Goal: Task Accomplishment & Management: Manage account settings

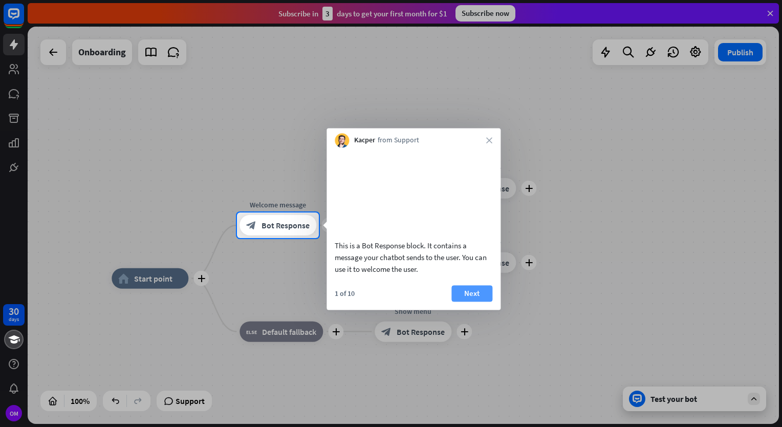
click at [468, 301] on button "Next" at bounding box center [471, 293] width 41 height 16
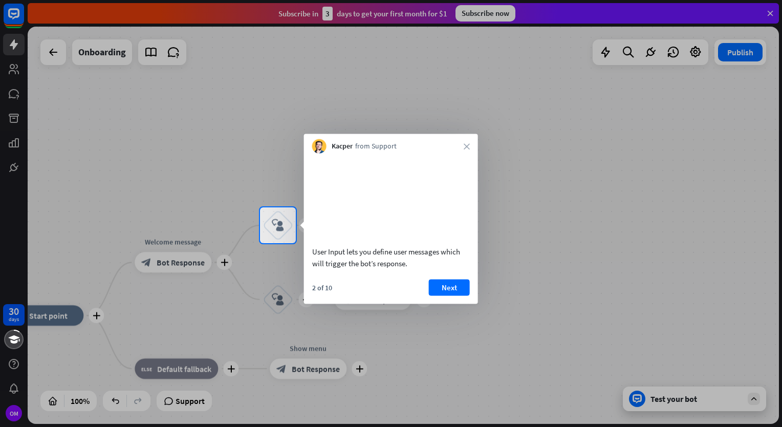
drag, startPoint x: 467, startPoint y: 137, endPoint x: 464, endPoint y: 152, distance: 16.2
click at [464, 152] on div "Kacper from Support close" at bounding box center [391, 143] width 174 height 19
click at [466, 146] on icon "close" at bounding box center [467, 146] width 6 height 6
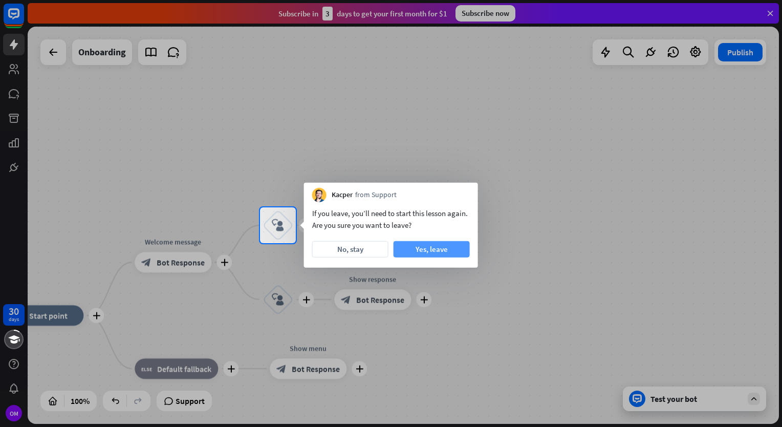
click at [420, 247] on button "Yes, leave" at bounding box center [432, 249] width 76 height 16
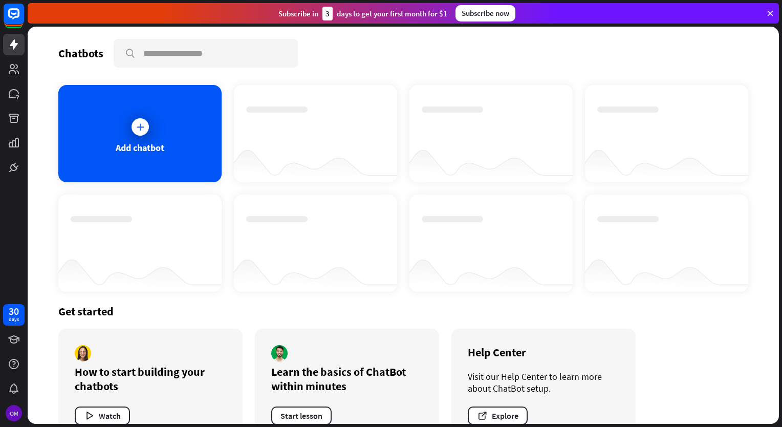
click at [12, 411] on div "OM" at bounding box center [14, 413] width 16 height 16
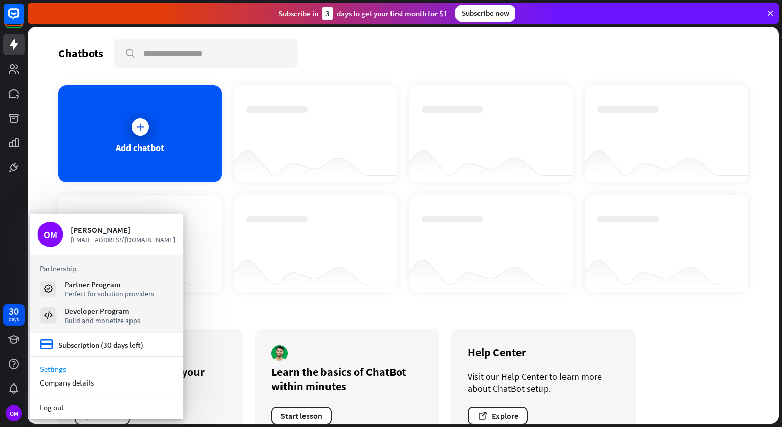
click at [54, 367] on link "Settings" at bounding box center [107, 369] width 154 height 14
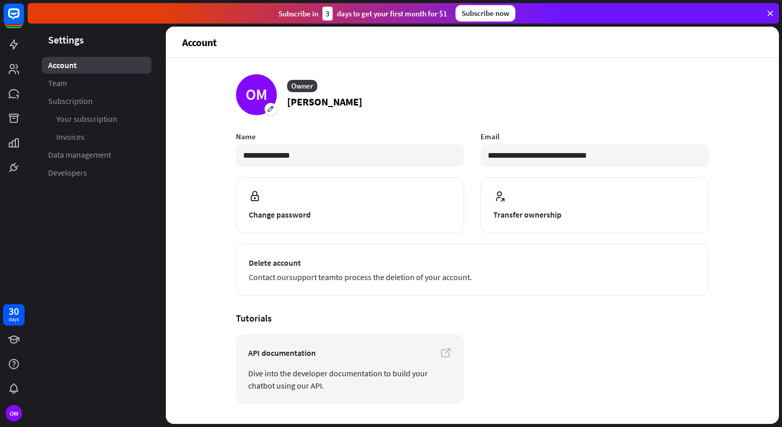
scroll to position [26, 0]
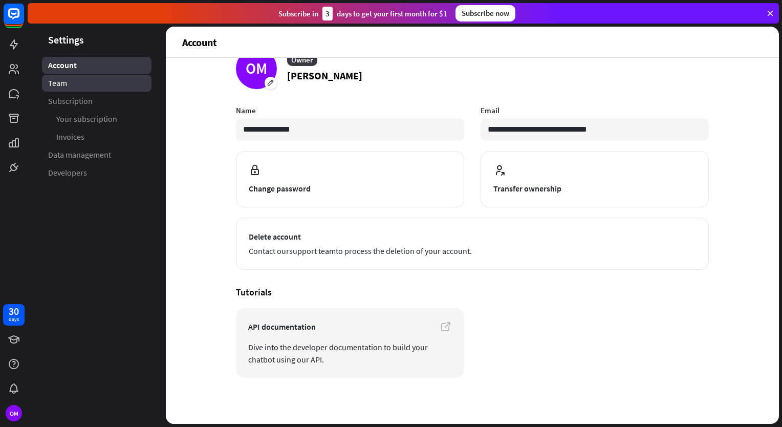
click at [61, 86] on span "Team" at bounding box center [57, 83] width 19 height 11
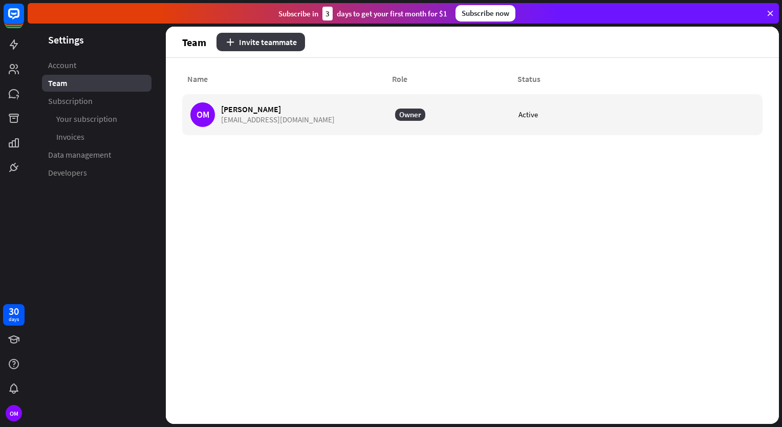
click at [259, 41] on button "Invite teammate" at bounding box center [260, 42] width 89 height 18
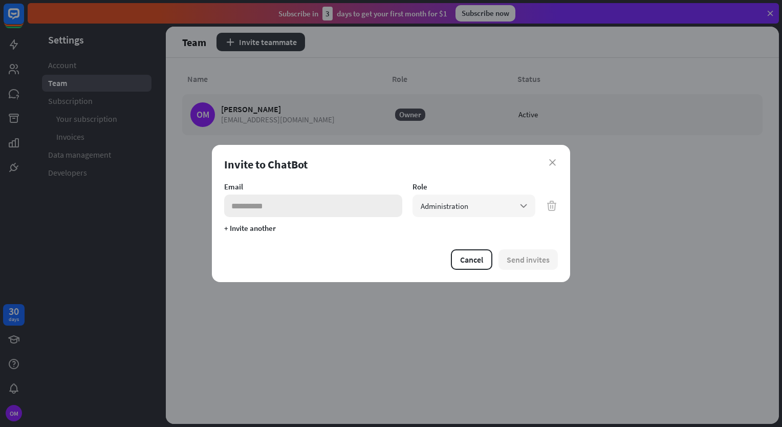
click at [305, 212] on input "email" at bounding box center [313, 205] width 178 height 23
paste input "**********"
type input "**********"
click at [443, 209] on span "Administration" at bounding box center [445, 206] width 48 height 10
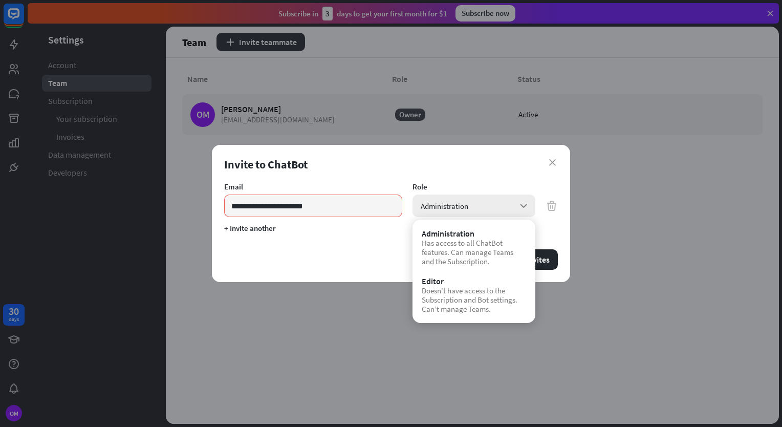
click at [443, 209] on span "Administration" at bounding box center [445, 206] width 48 height 10
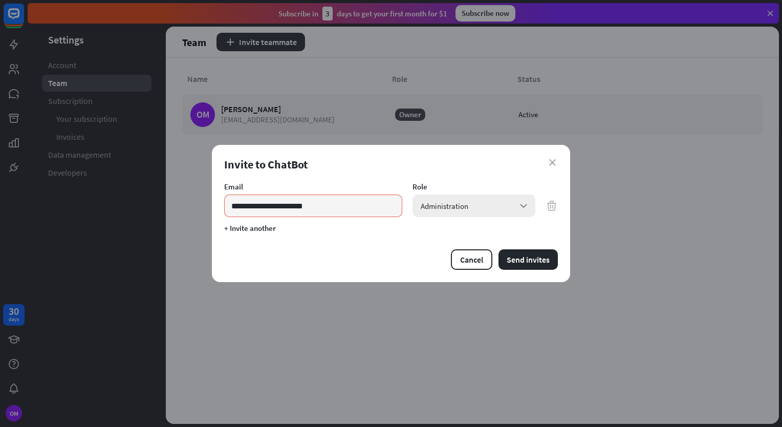
click at [443, 209] on span "Administration" at bounding box center [445, 206] width 48 height 10
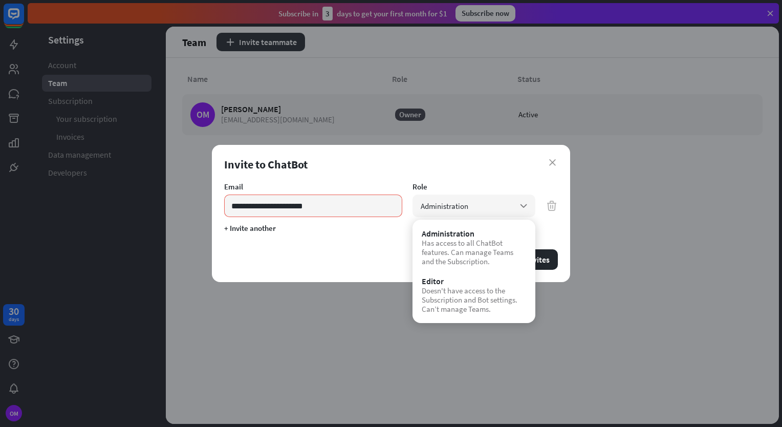
click at [466, 163] on div "Invite to ChatBot" at bounding box center [391, 164] width 334 height 14
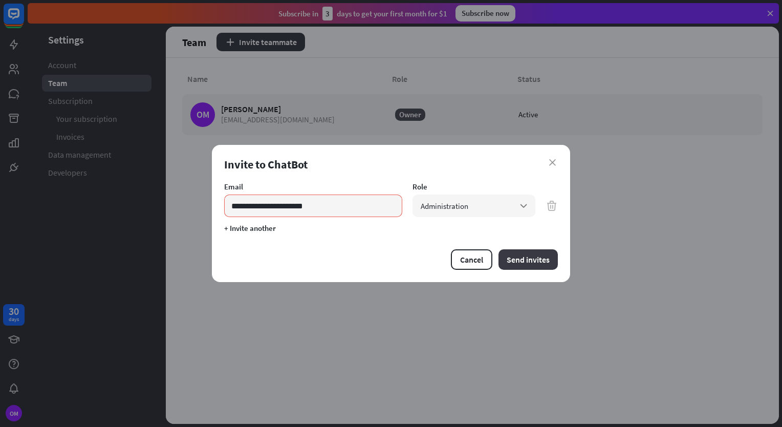
click at [518, 259] on button "Send invites" at bounding box center [527, 259] width 59 height 20
